Goal: Transaction & Acquisition: Book appointment/travel/reservation

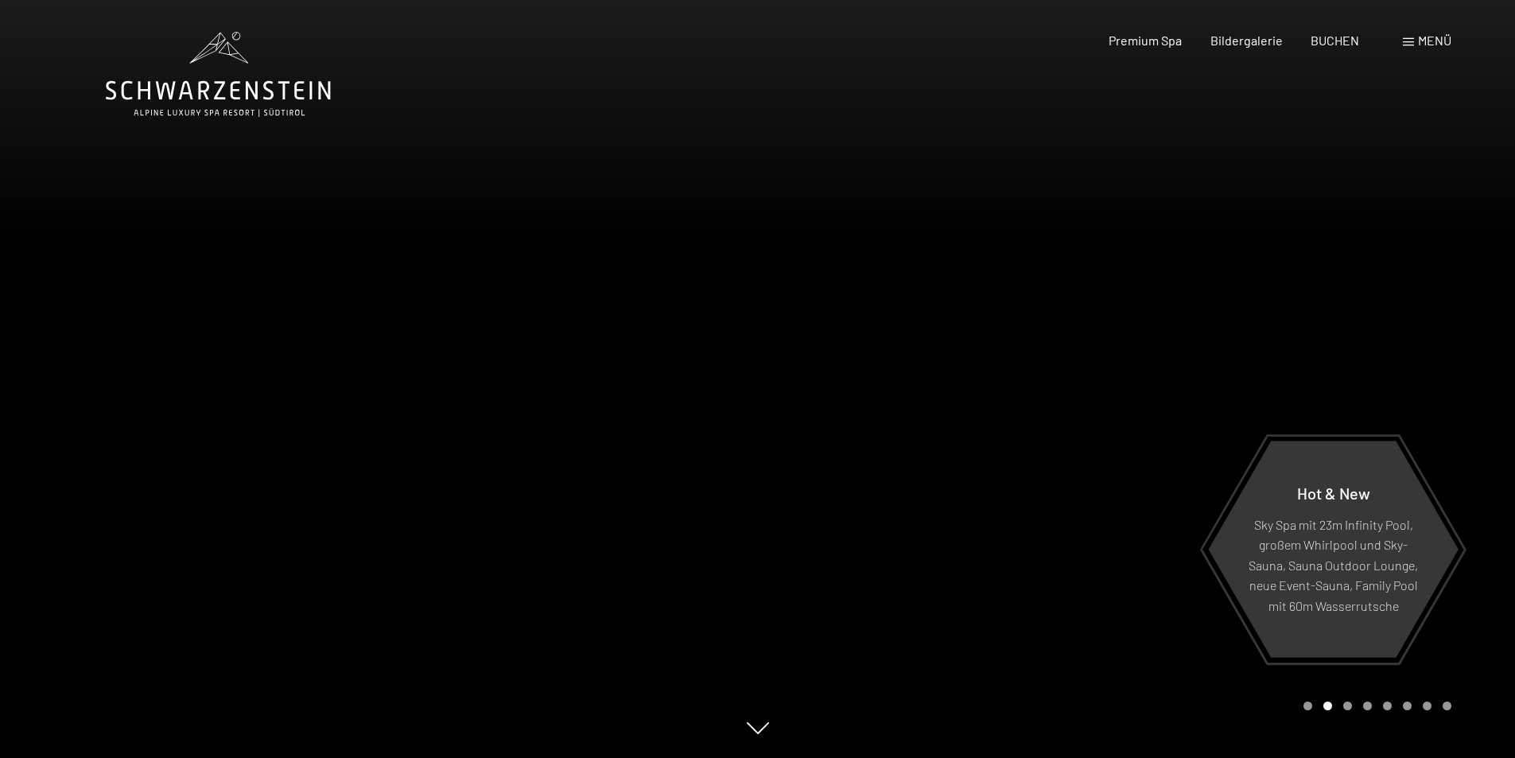
click at [1408, 34] on div "Menü" at bounding box center [1427, 40] width 49 height 17
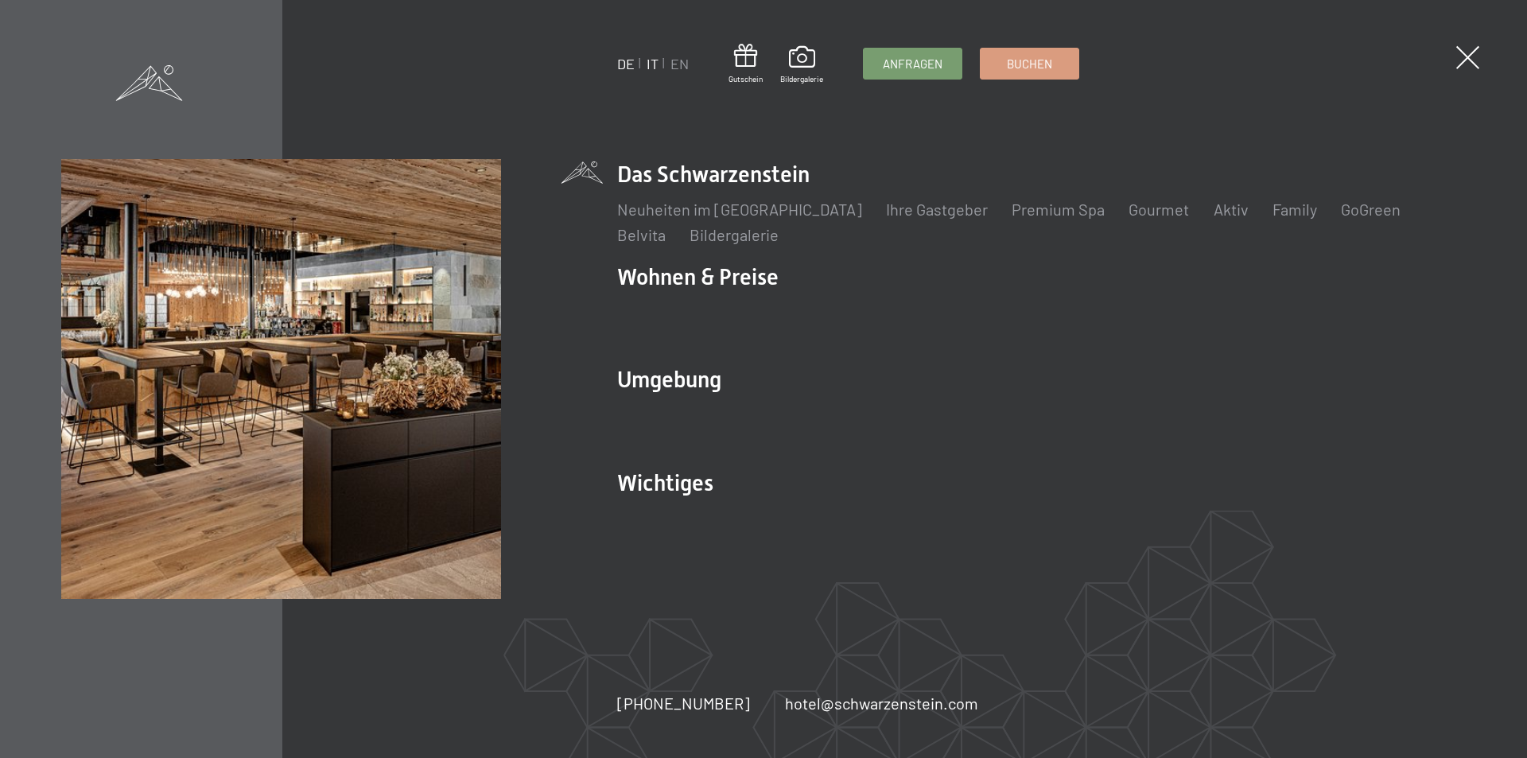
click at [647, 61] on link "IT" at bounding box center [653, 63] width 12 height 17
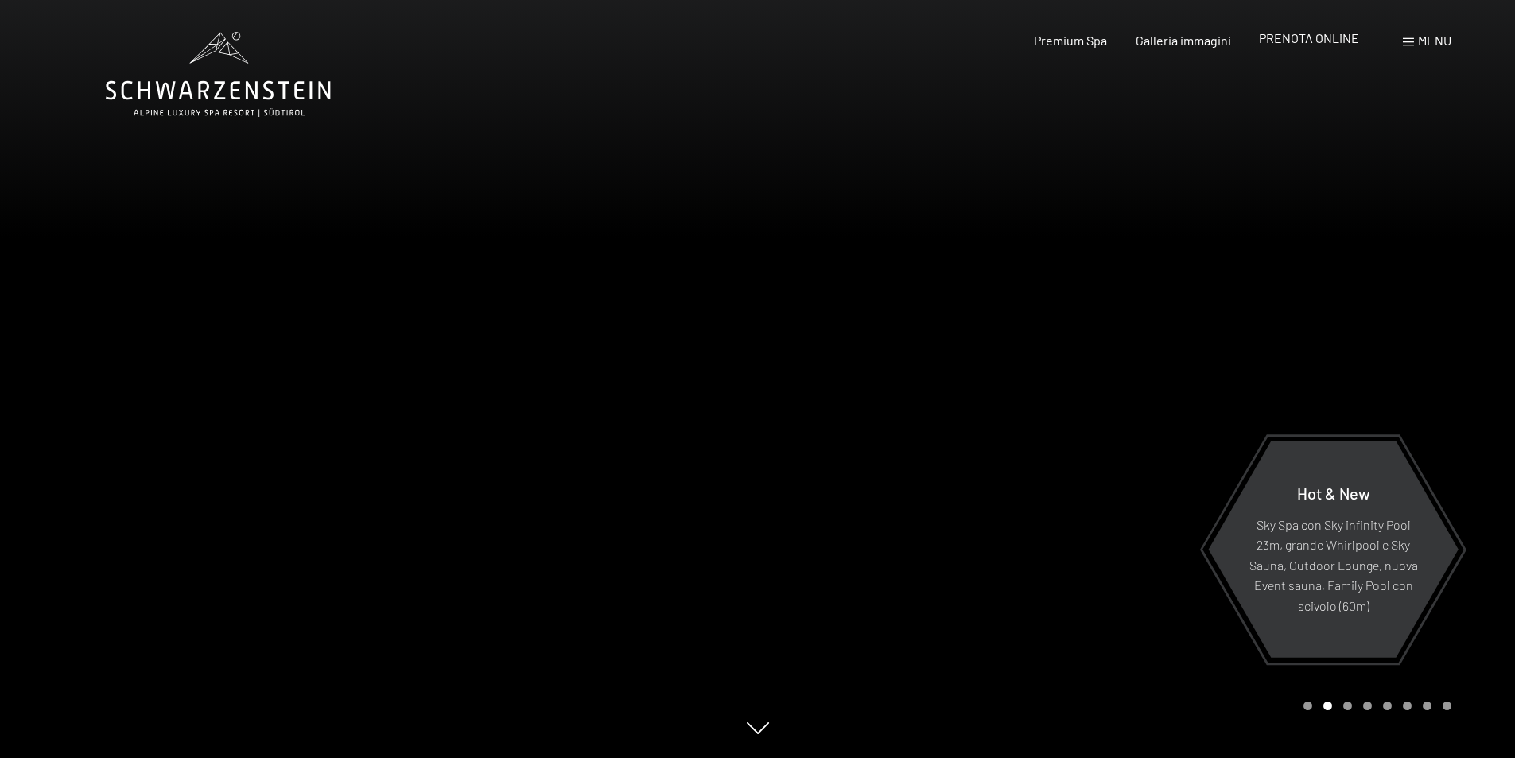
click at [1325, 32] on span "PRENOTA ONLINE" at bounding box center [1309, 37] width 100 height 15
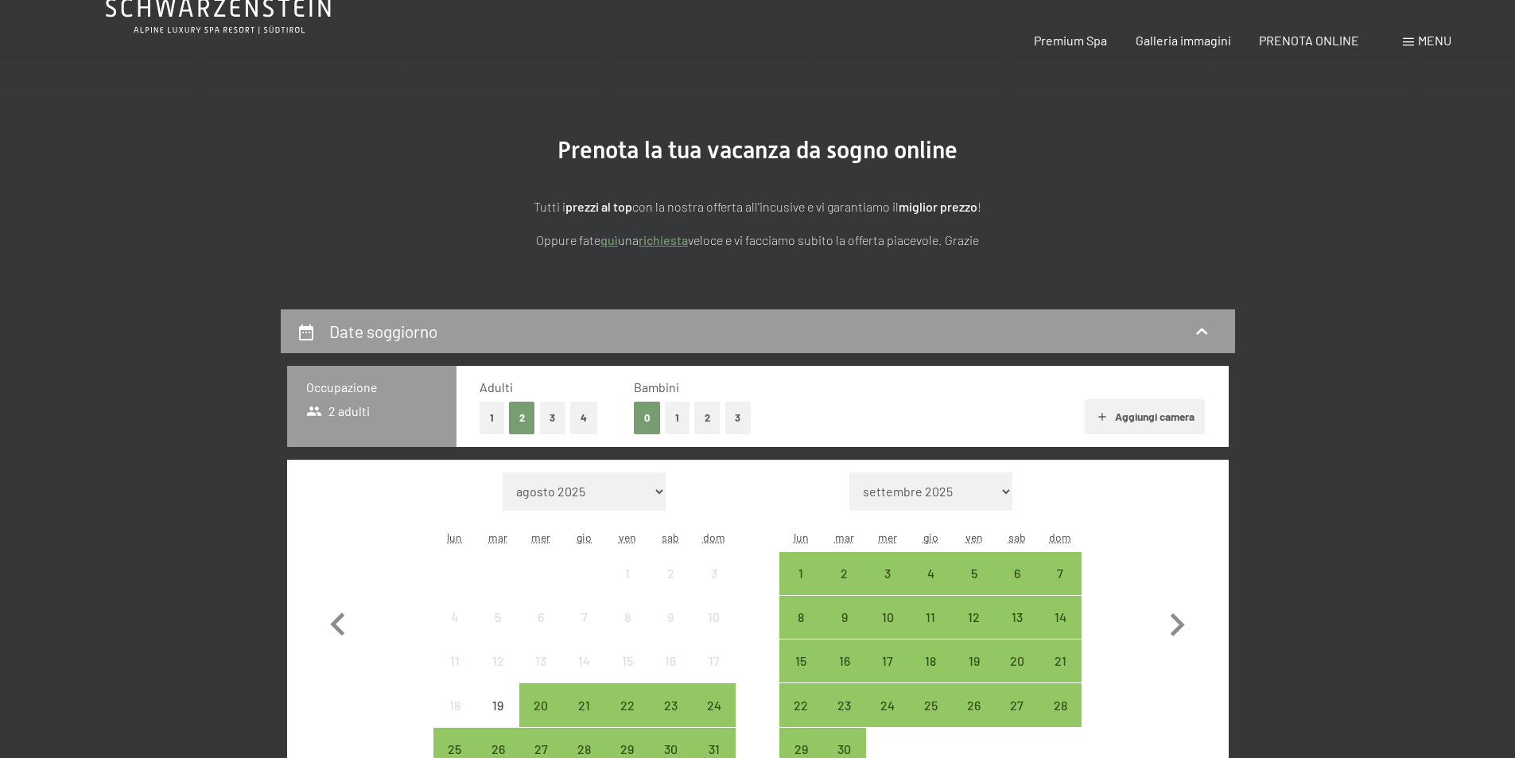
scroll to position [159, 0]
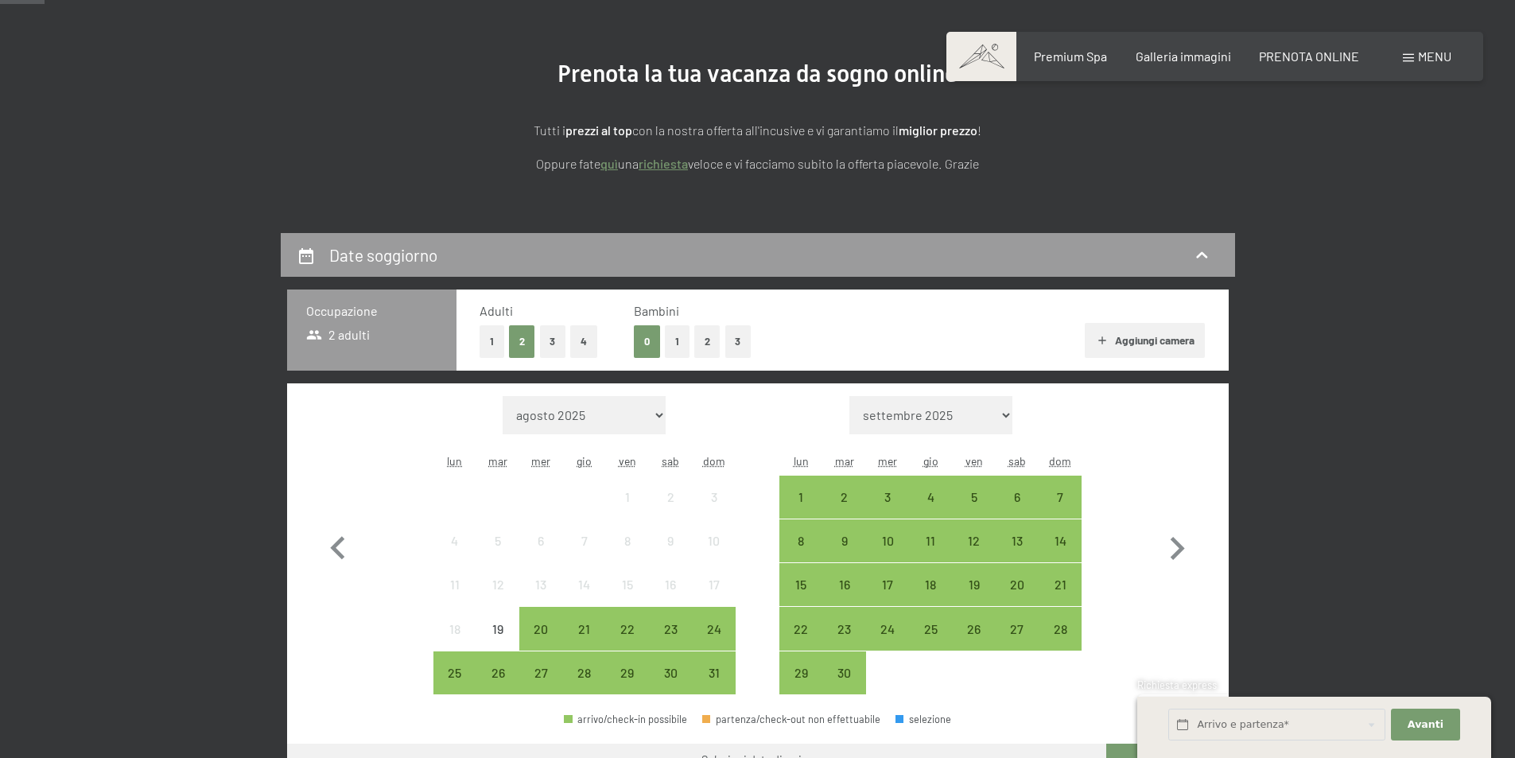
click at [490, 329] on button "1" at bounding box center [492, 341] width 25 height 33
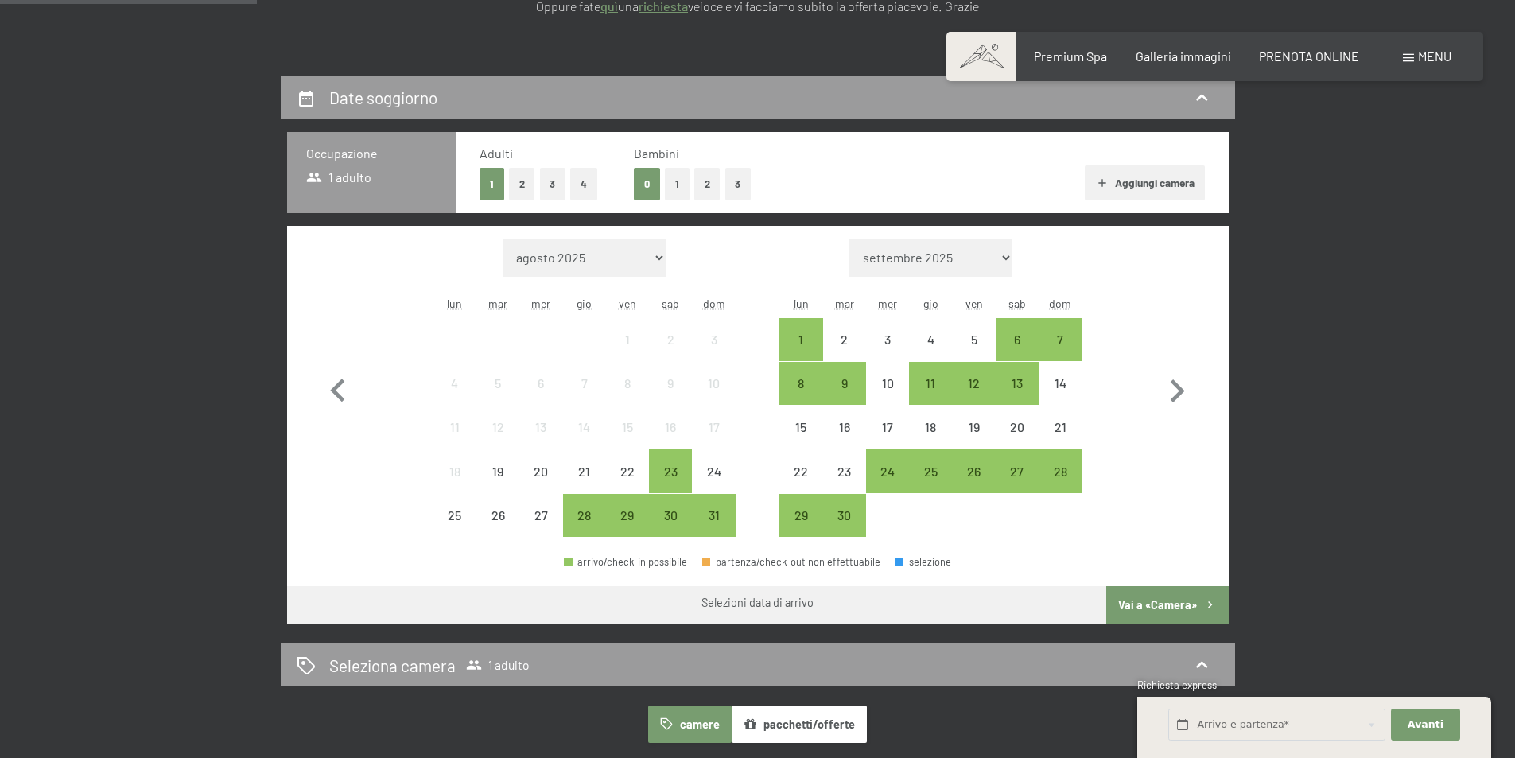
scroll to position [318, 0]
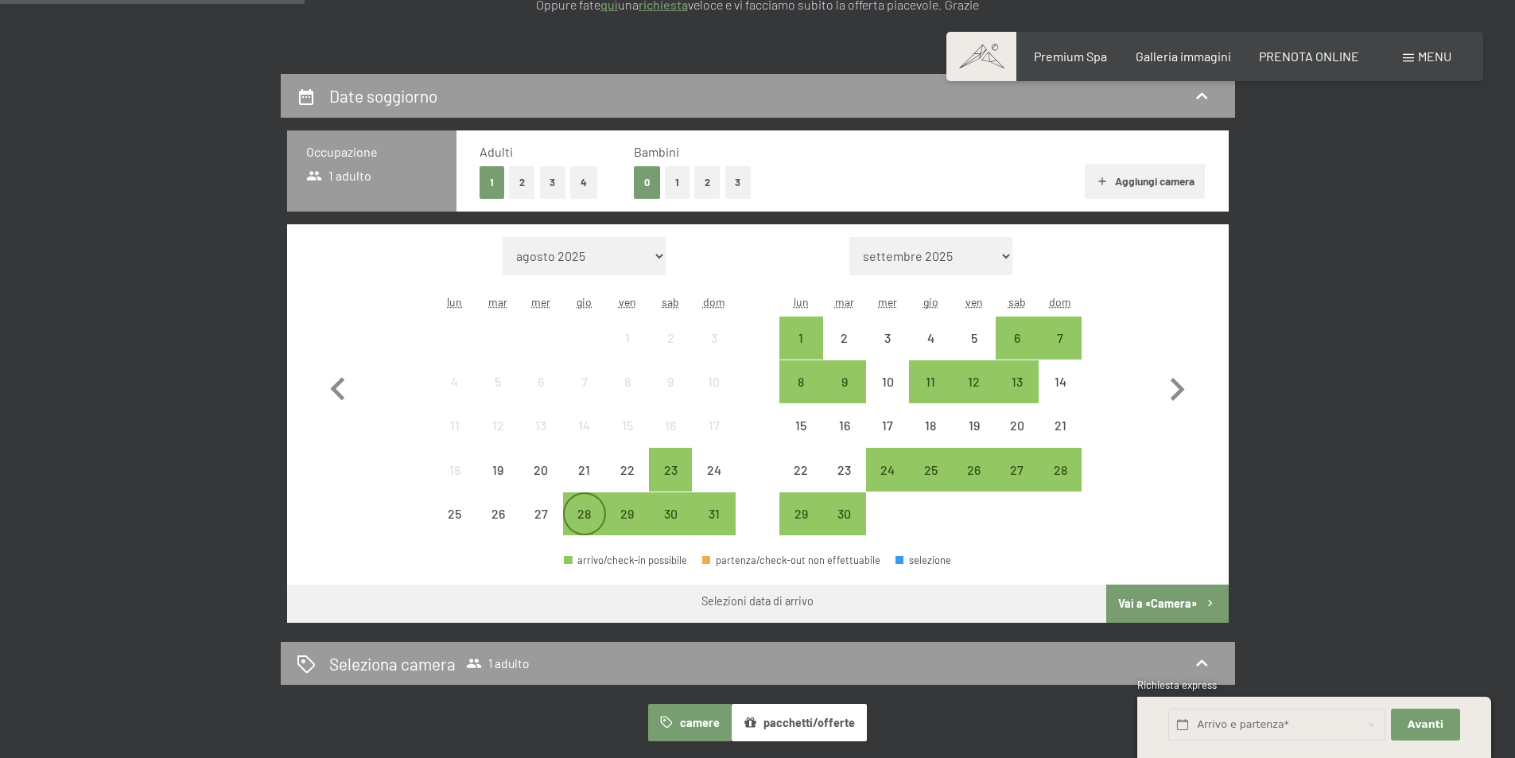
click at [582, 502] on div "28" at bounding box center [585, 514] width 40 height 40
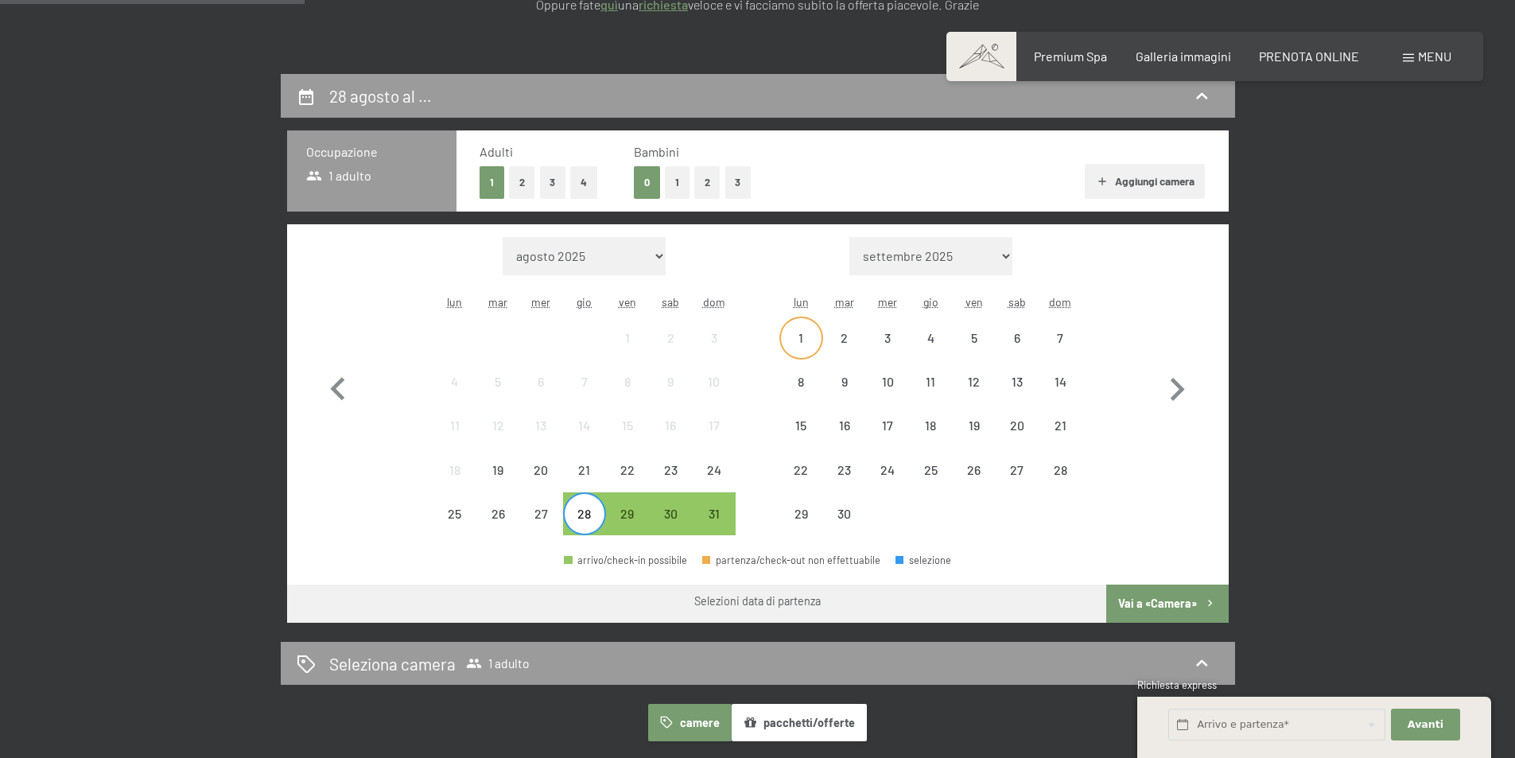
click at [808, 332] on div "1" at bounding box center [801, 352] width 40 height 40
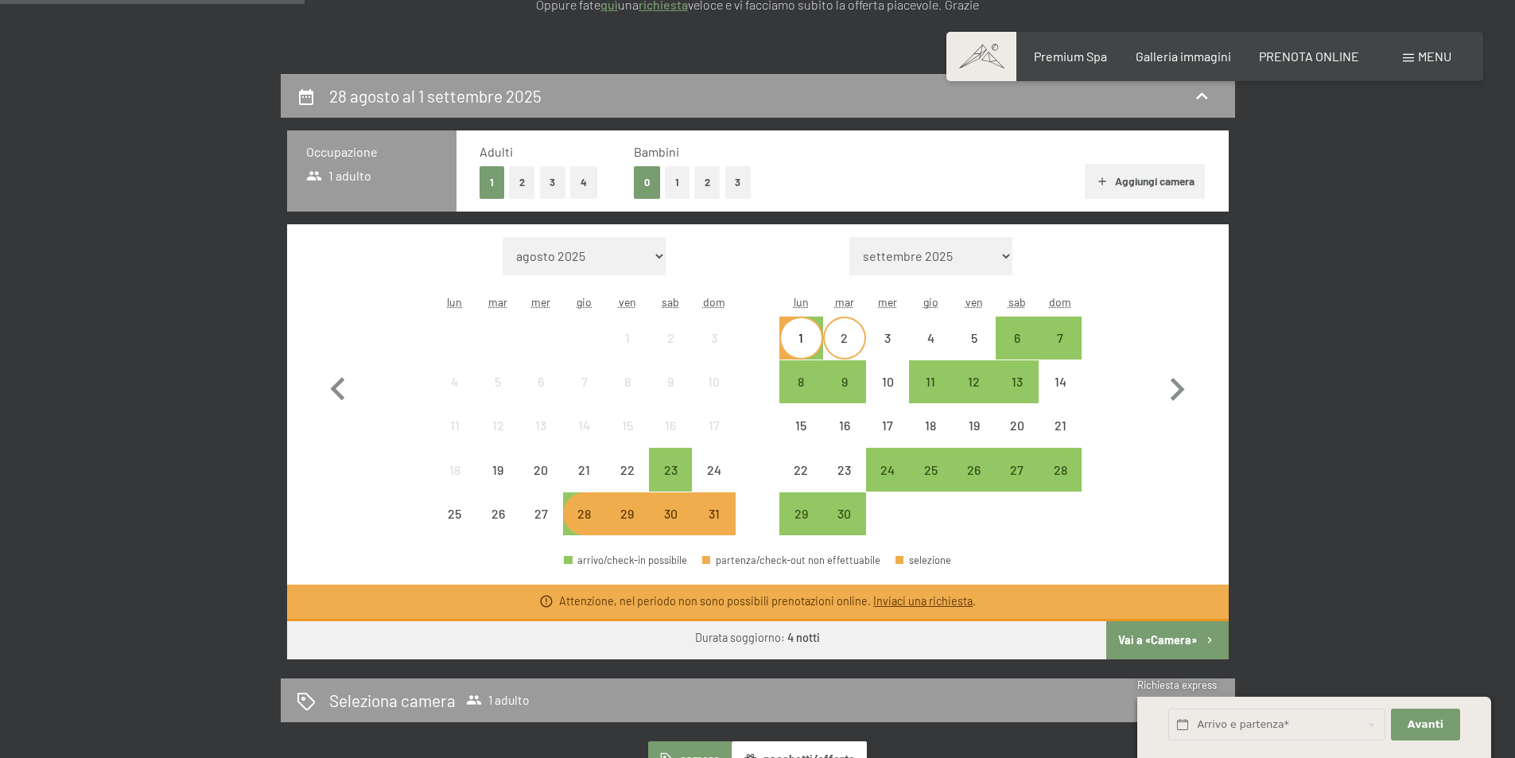
click at [837, 328] on div "2" at bounding box center [845, 338] width 40 height 40
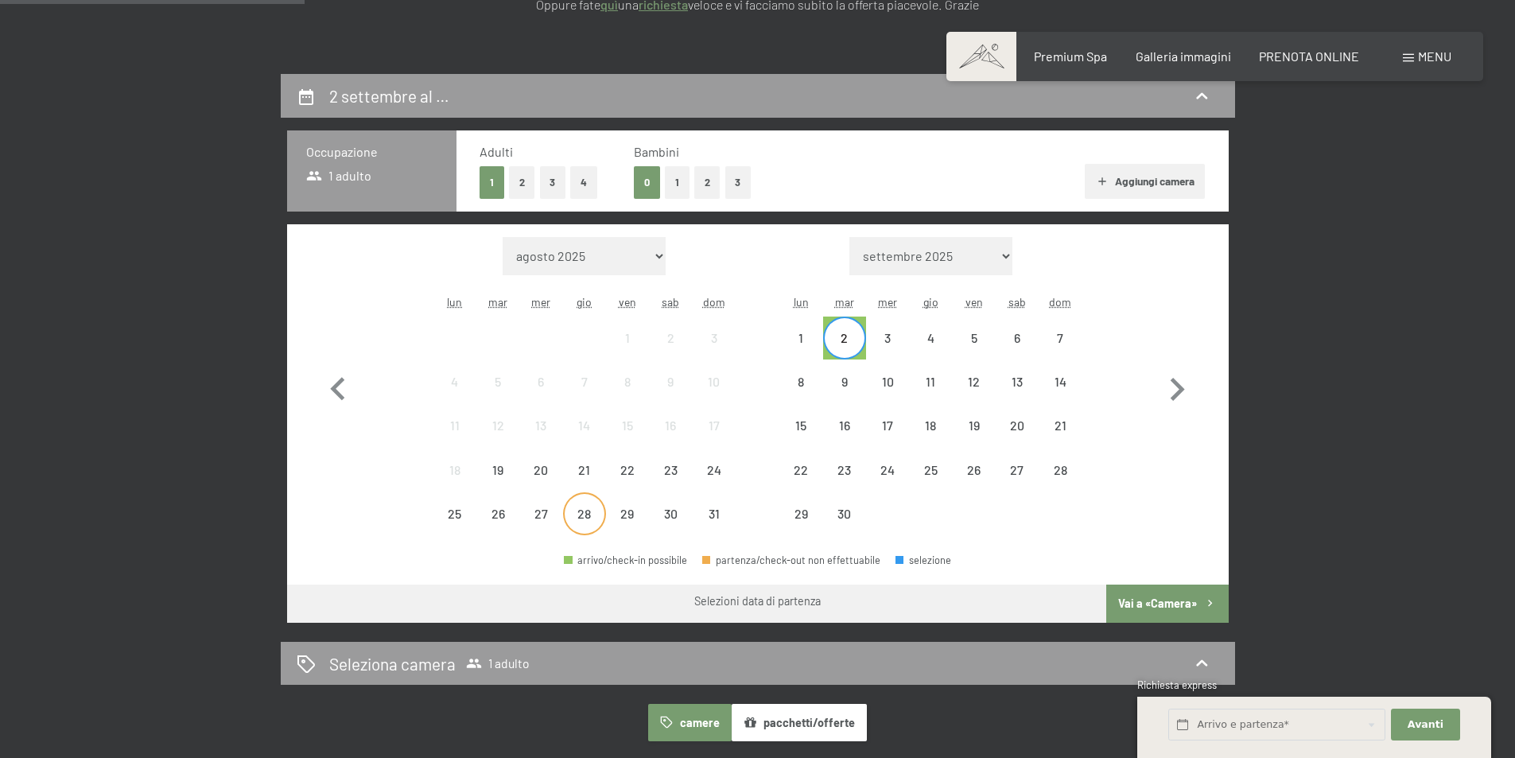
click at [580, 517] on div "28" at bounding box center [585, 527] width 40 height 40
click at [701, 523] on div "31" at bounding box center [713, 527] width 40 height 40
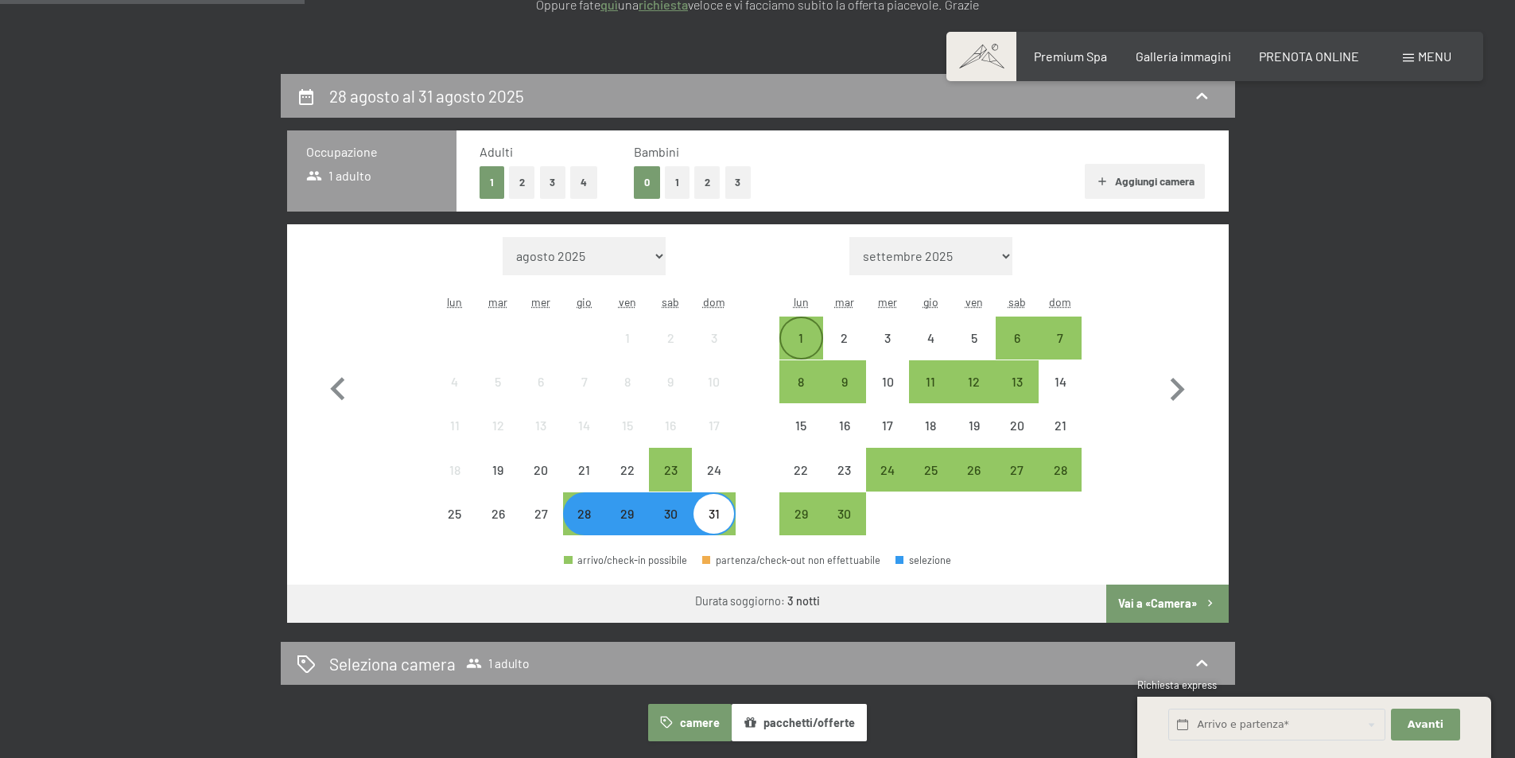
click at [791, 337] on div "1" at bounding box center [801, 352] width 40 height 40
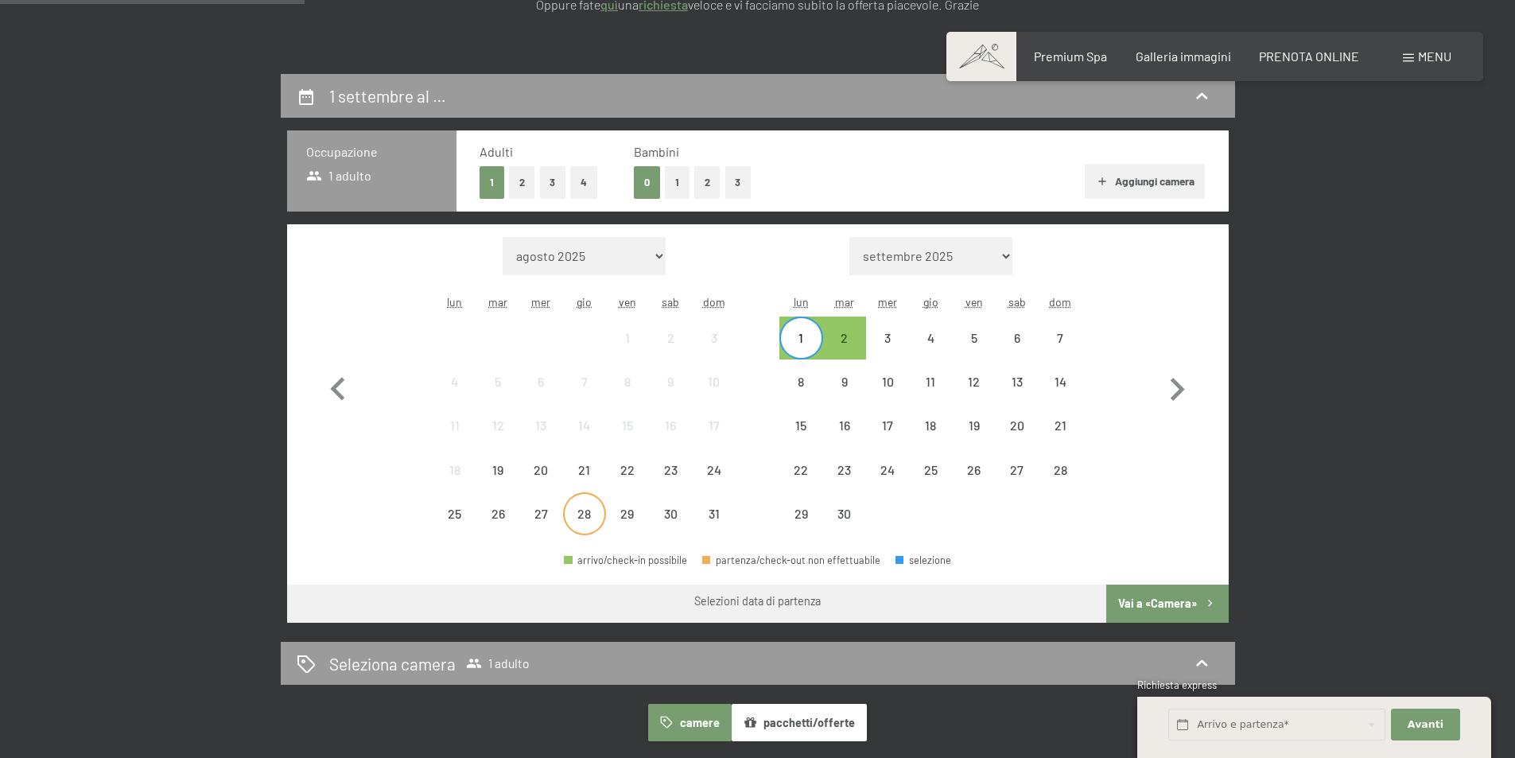
click at [574, 516] on div "28" at bounding box center [585, 527] width 40 height 40
click at [846, 335] on div "2" at bounding box center [845, 352] width 40 height 40
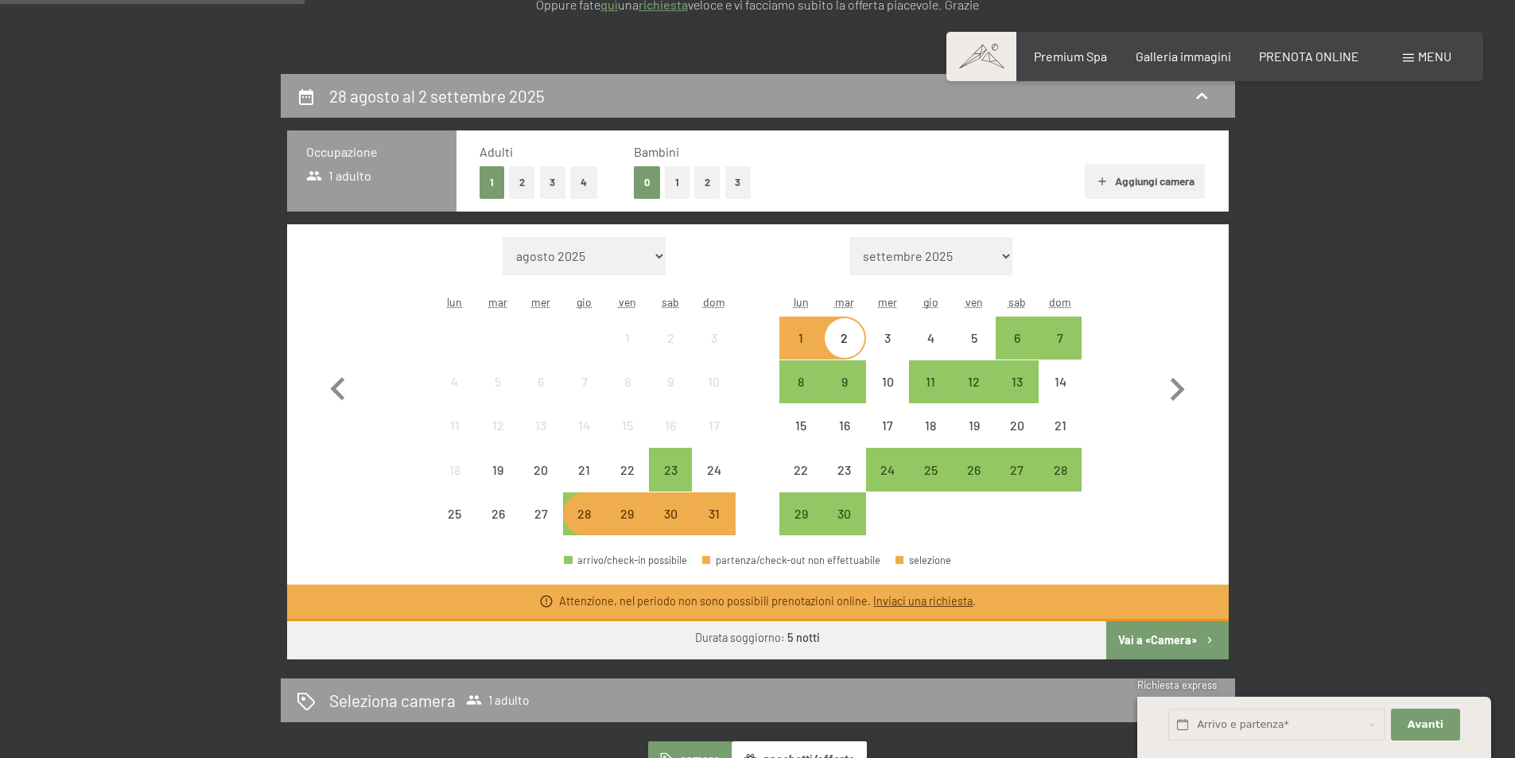
click at [809, 344] on div "1" at bounding box center [801, 352] width 40 height 40
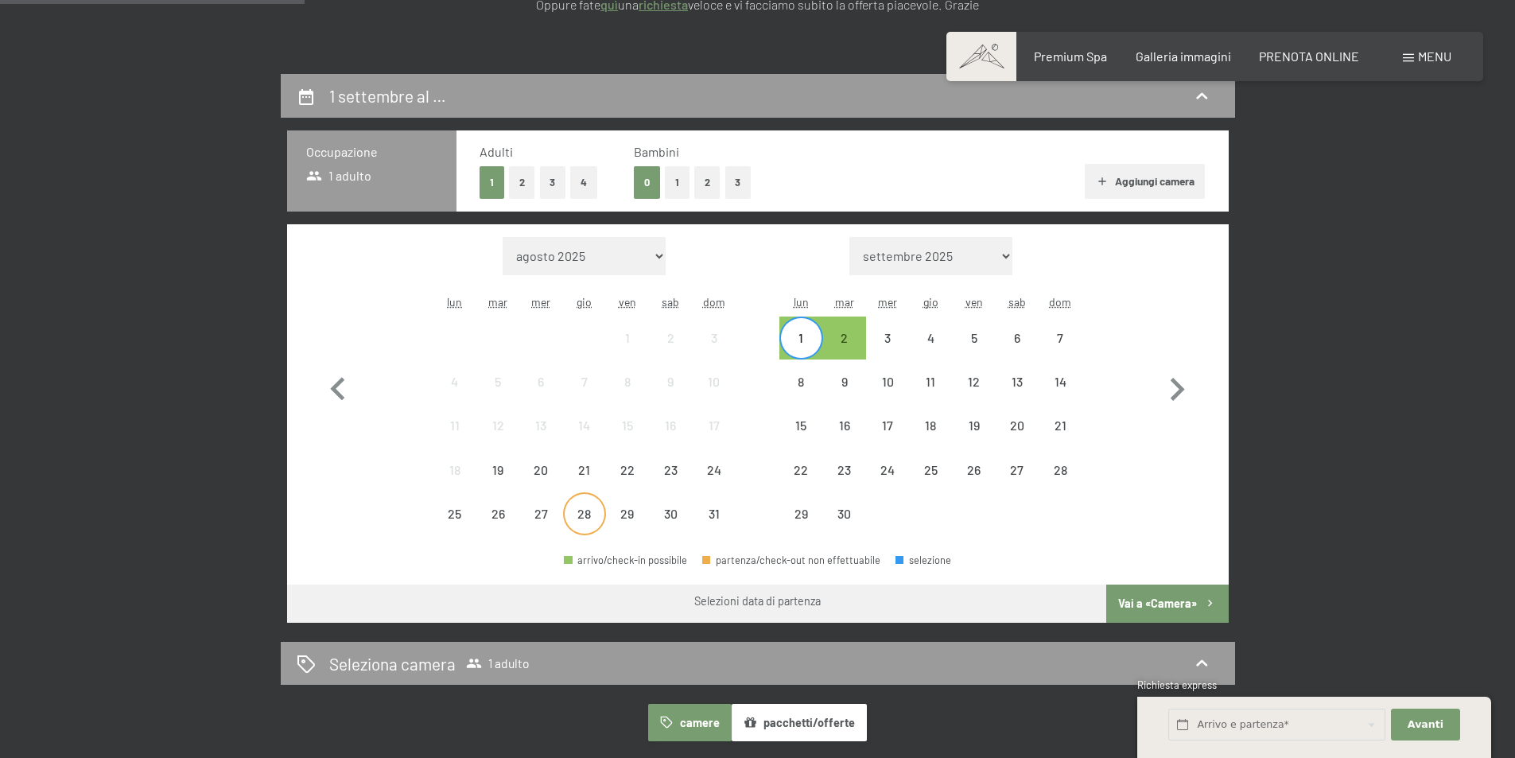
click at [569, 522] on div "28" at bounding box center [585, 527] width 40 height 40
click at [805, 334] on div "1" at bounding box center [801, 352] width 40 height 40
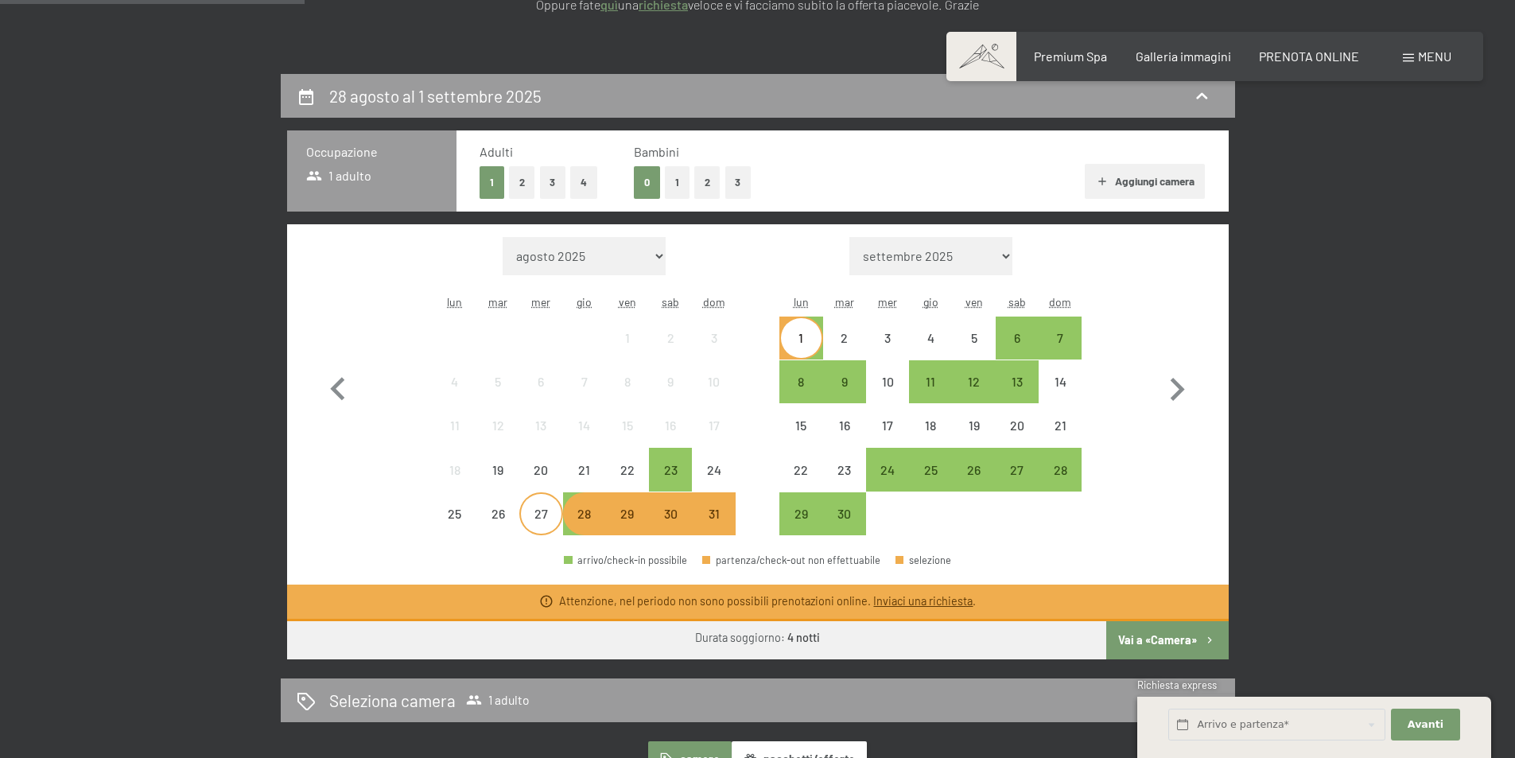
click at [552, 522] on div "27" at bounding box center [541, 527] width 40 height 40
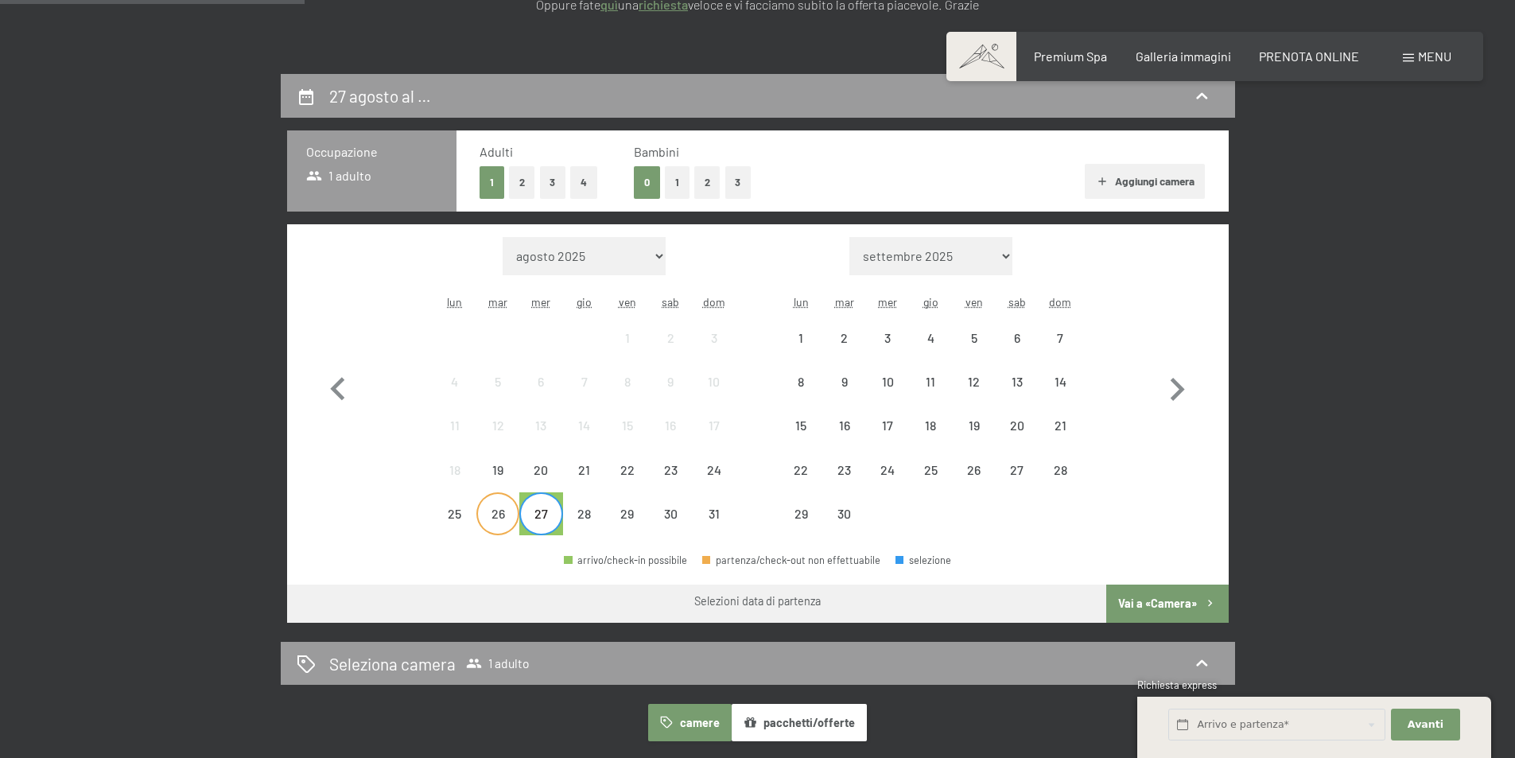
click at [516, 526] on div "26" at bounding box center [498, 527] width 40 height 40
click at [672, 515] on div "30" at bounding box center [671, 527] width 40 height 40
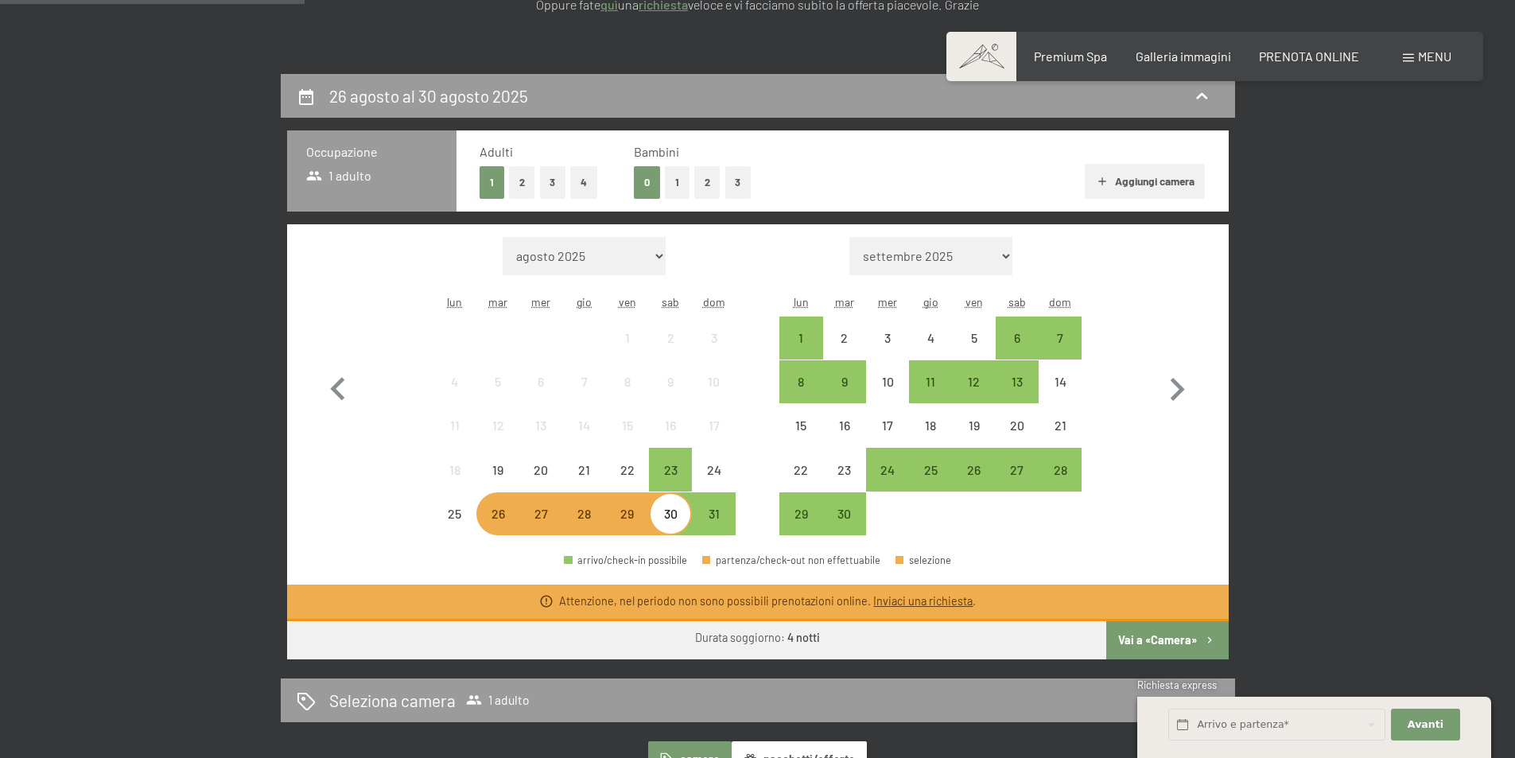
click at [676, 183] on button "1" at bounding box center [677, 182] width 25 height 33
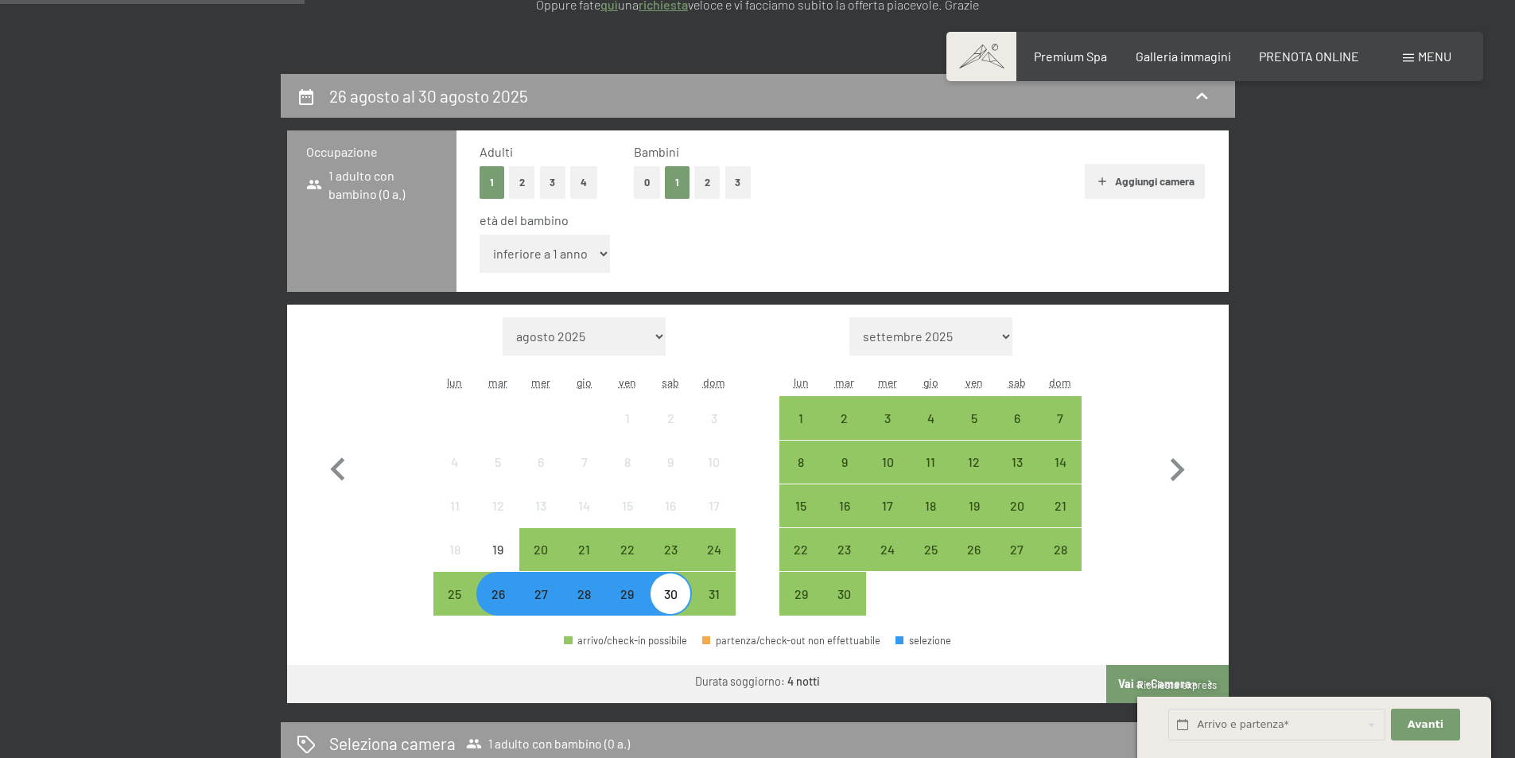
click at [498, 602] on div "26" at bounding box center [498, 608] width 40 height 40
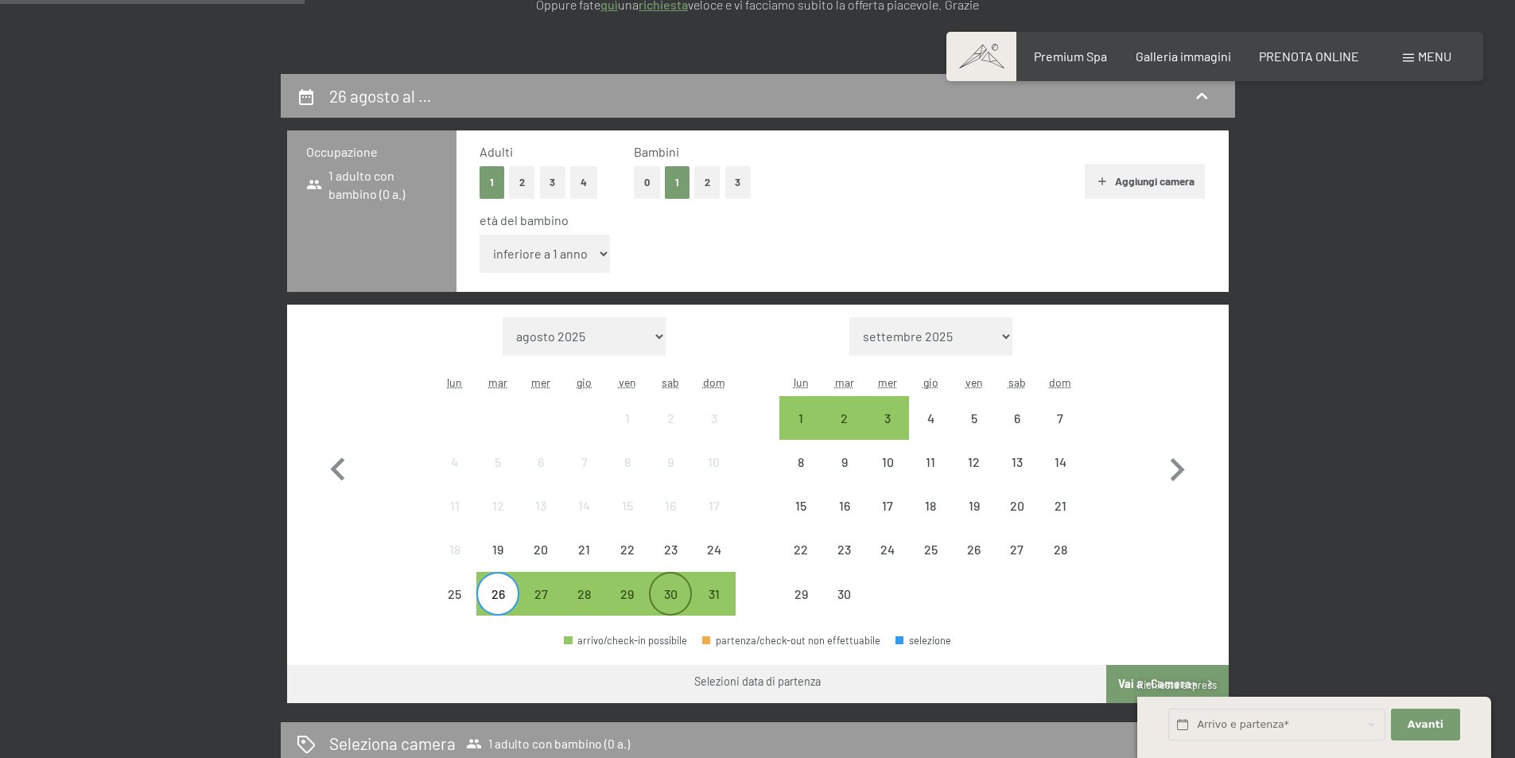
click at [686, 602] on div "30" at bounding box center [671, 608] width 40 height 40
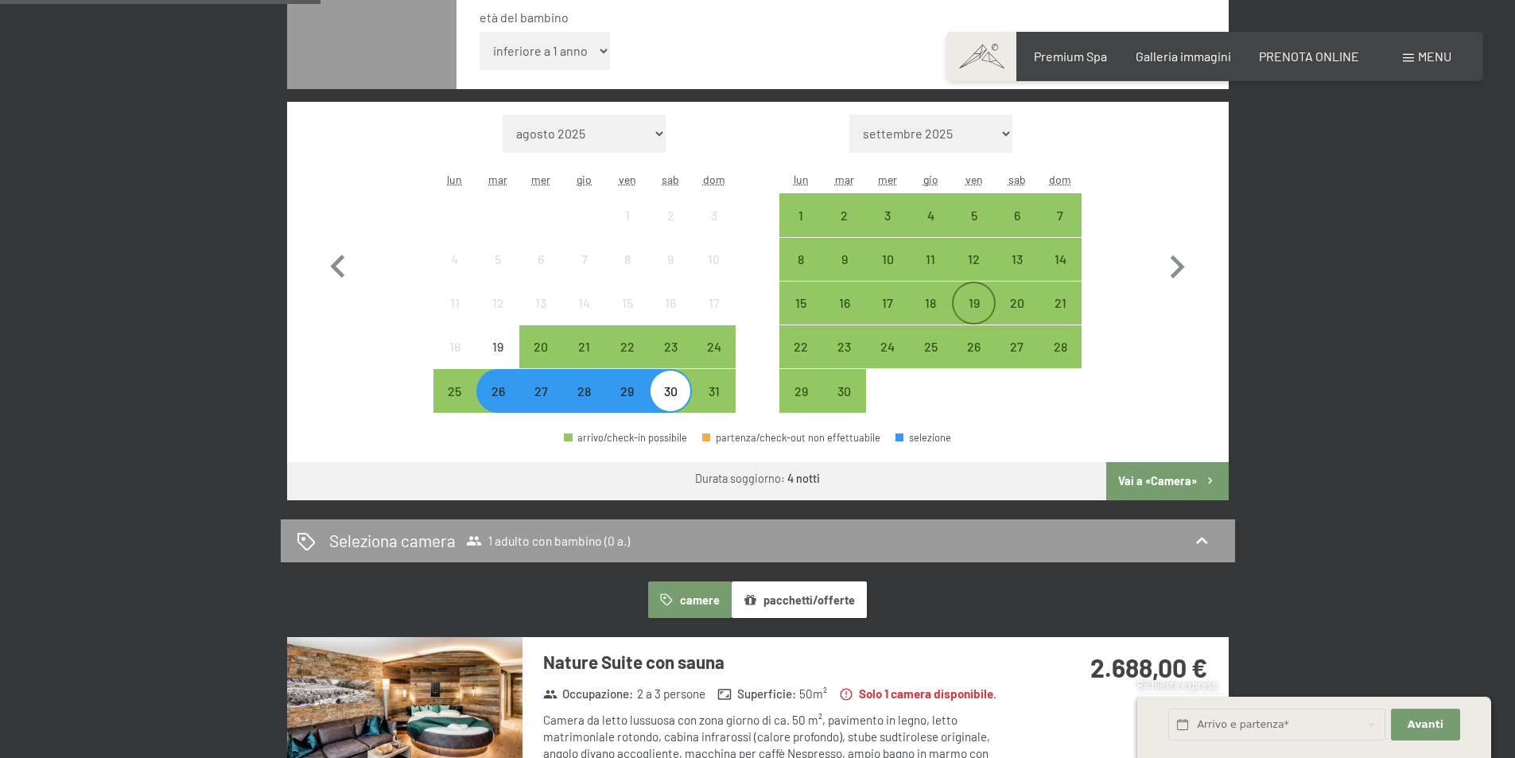
scroll to position [557, 0]
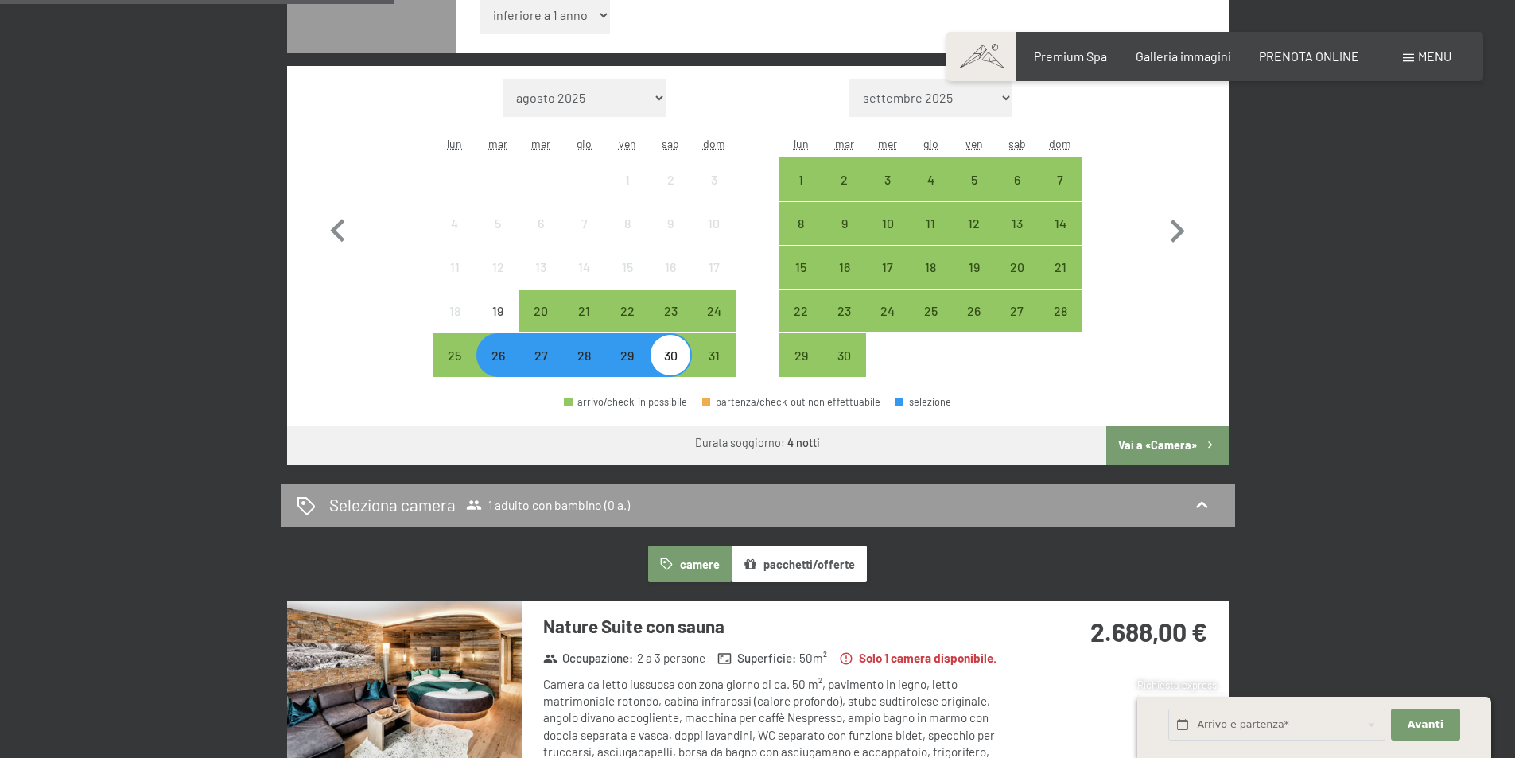
click at [1140, 445] on button "Vai a «Camera»" at bounding box center [1167, 445] width 122 height 38
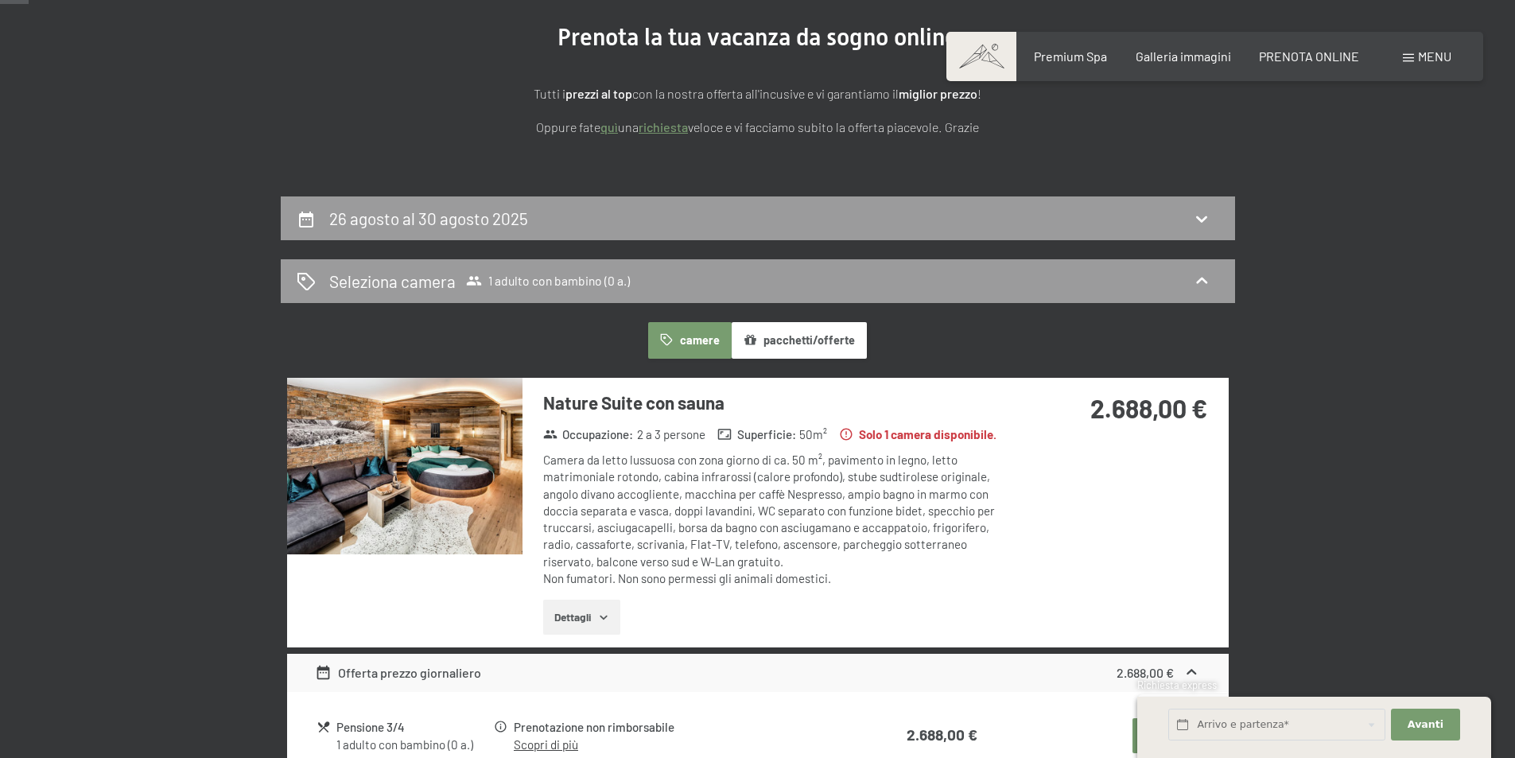
scroll to position [0, 0]
